Goal: Find contact information: Find contact information

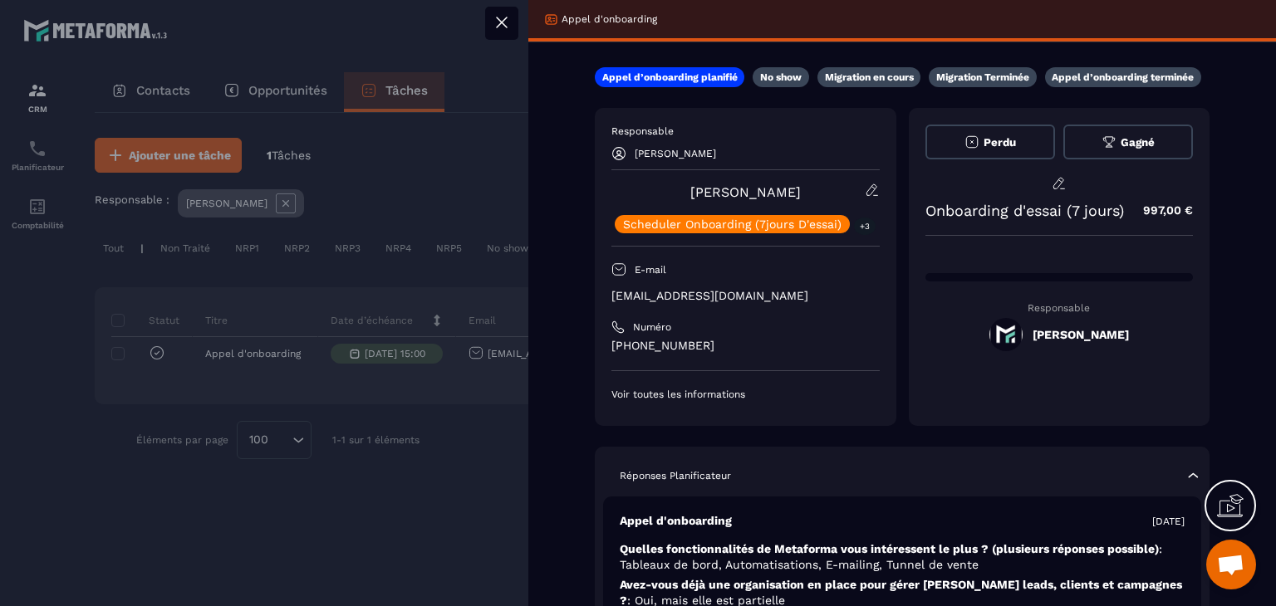
click at [508, 17] on icon at bounding box center [502, 22] width 20 height 20
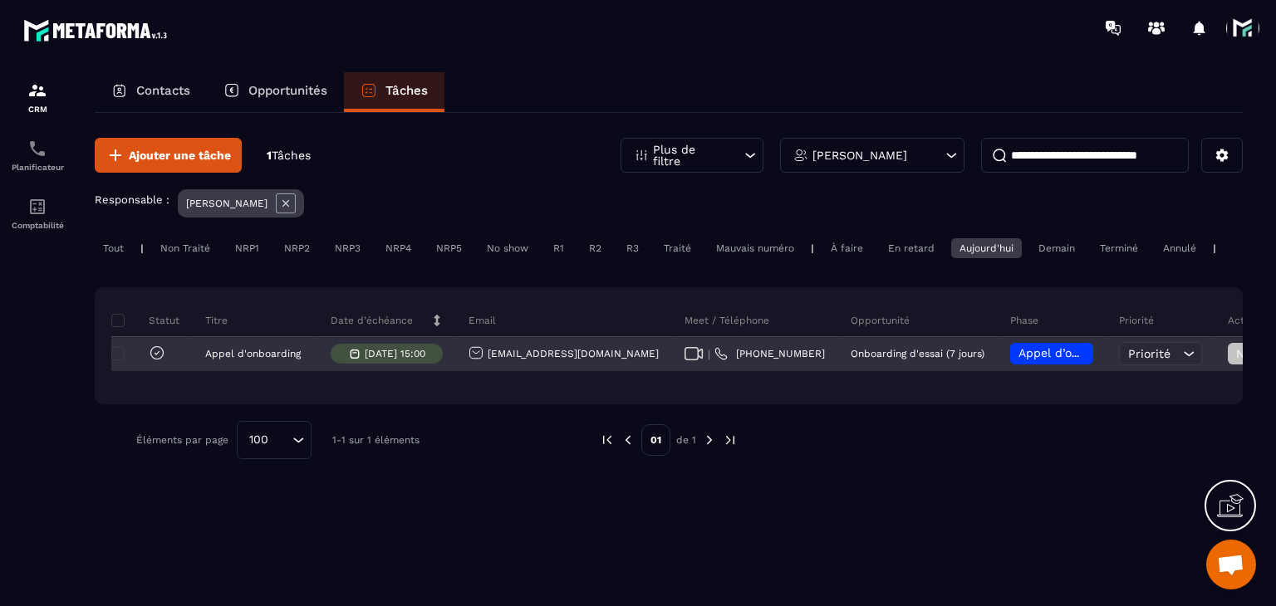
click at [672, 356] on div "| [PHONE_NUMBER]" at bounding box center [755, 354] width 166 height 33
click at [672, 371] on div "| [PHONE_NUMBER]" at bounding box center [755, 354] width 166 height 33
click at [684, 360] on icon at bounding box center [693, 353] width 19 height 13
drag, startPoint x: 609, startPoint y: 366, endPoint x: 482, endPoint y: 369, distance: 127.1
click at [482, 369] on div "[EMAIL_ADDRESS][DOMAIN_NAME]" at bounding box center [564, 354] width 216 height 33
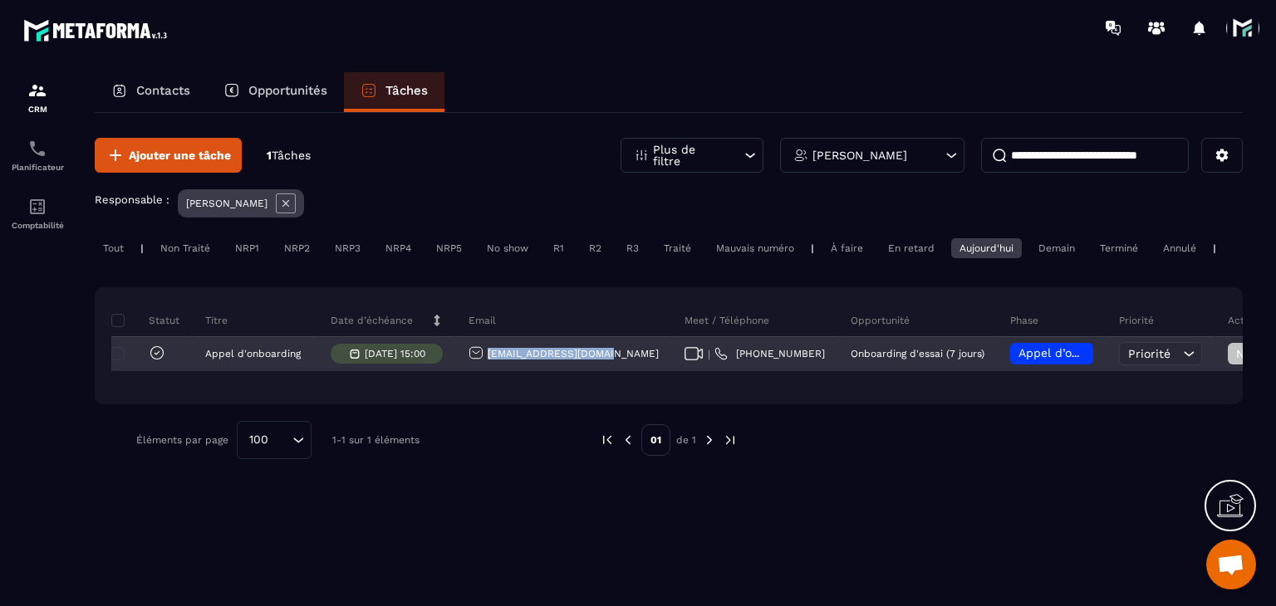
copy p "[EMAIL_ADDRESS][DOMAIN_NAME]"
click at [534, 363] on div "[EMAIL_ADDRESS][DOMAIN_NAME]" at bounding box center [563, 354] width 190 height 17
